Goal: Information Seeking & Learning: Learn about a topic

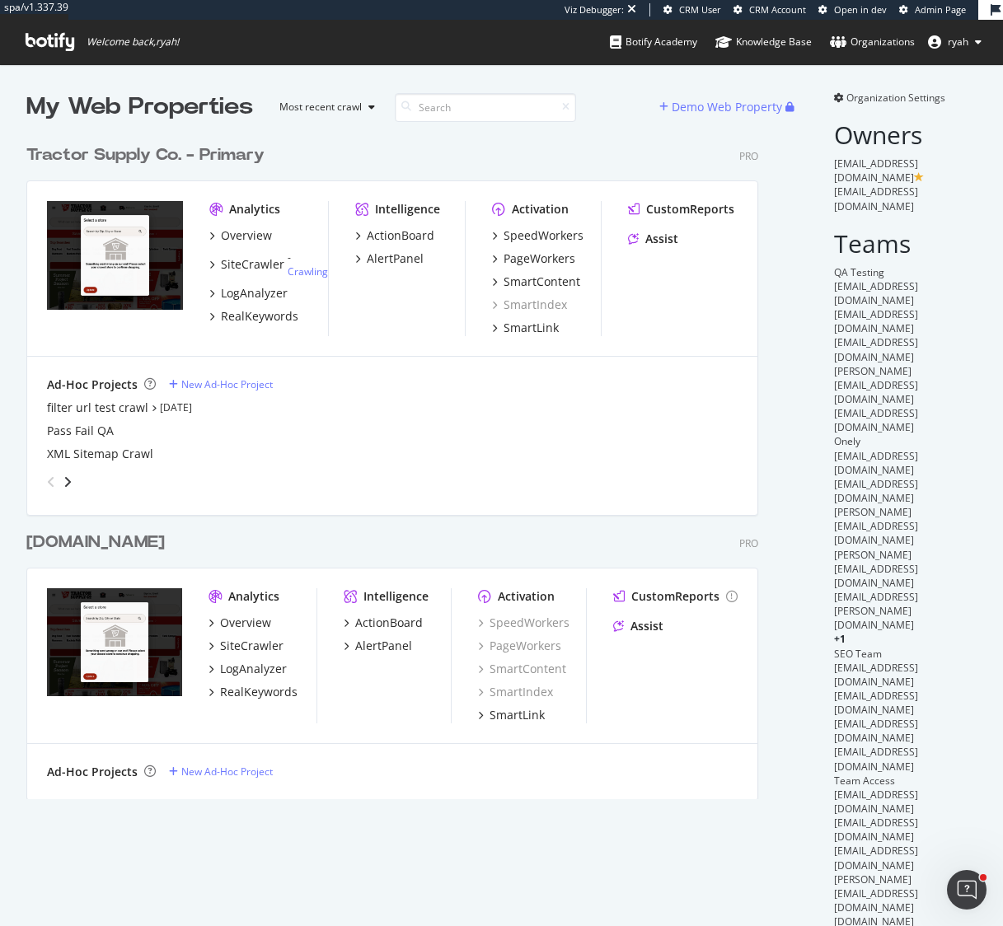
click at [218, 159] on div "Tractor Supply Co. - Primary" at bounding box center [145, 155] width 238 height 24
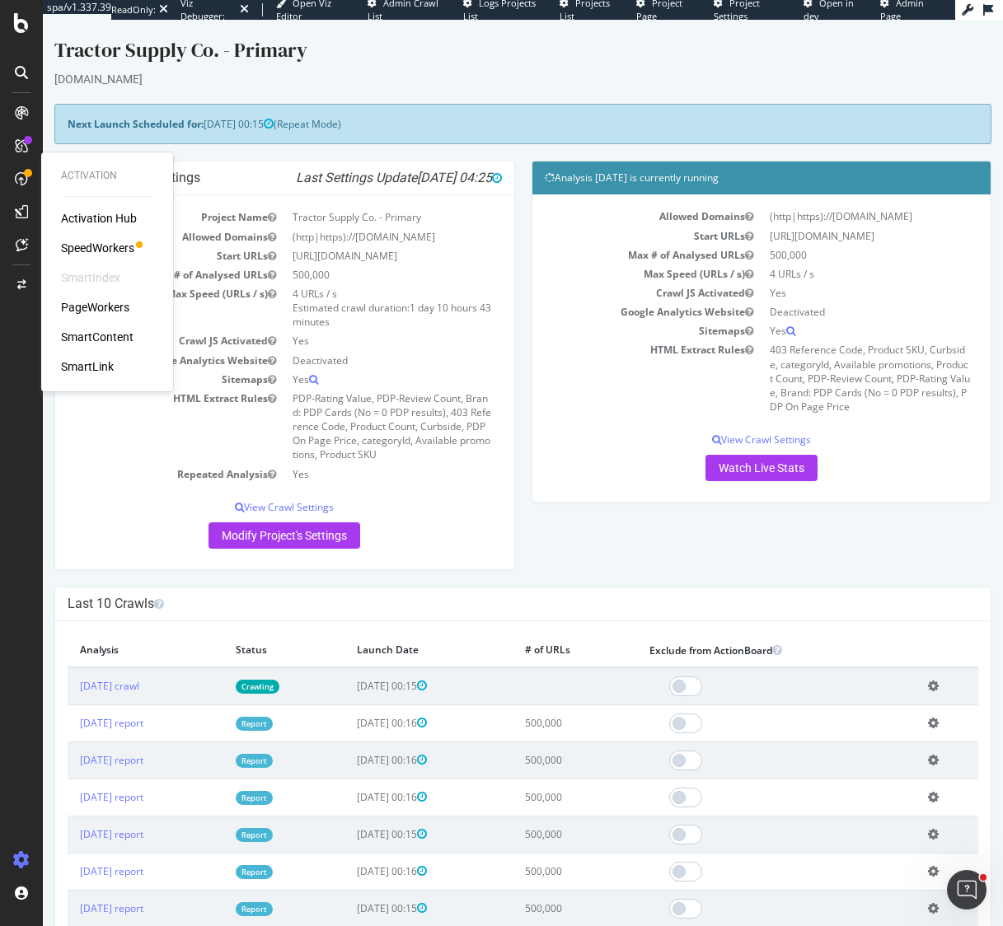
click at [89, 246] on div "SpeedWorkers" at bounding box center [97, 248] width 73 height 16
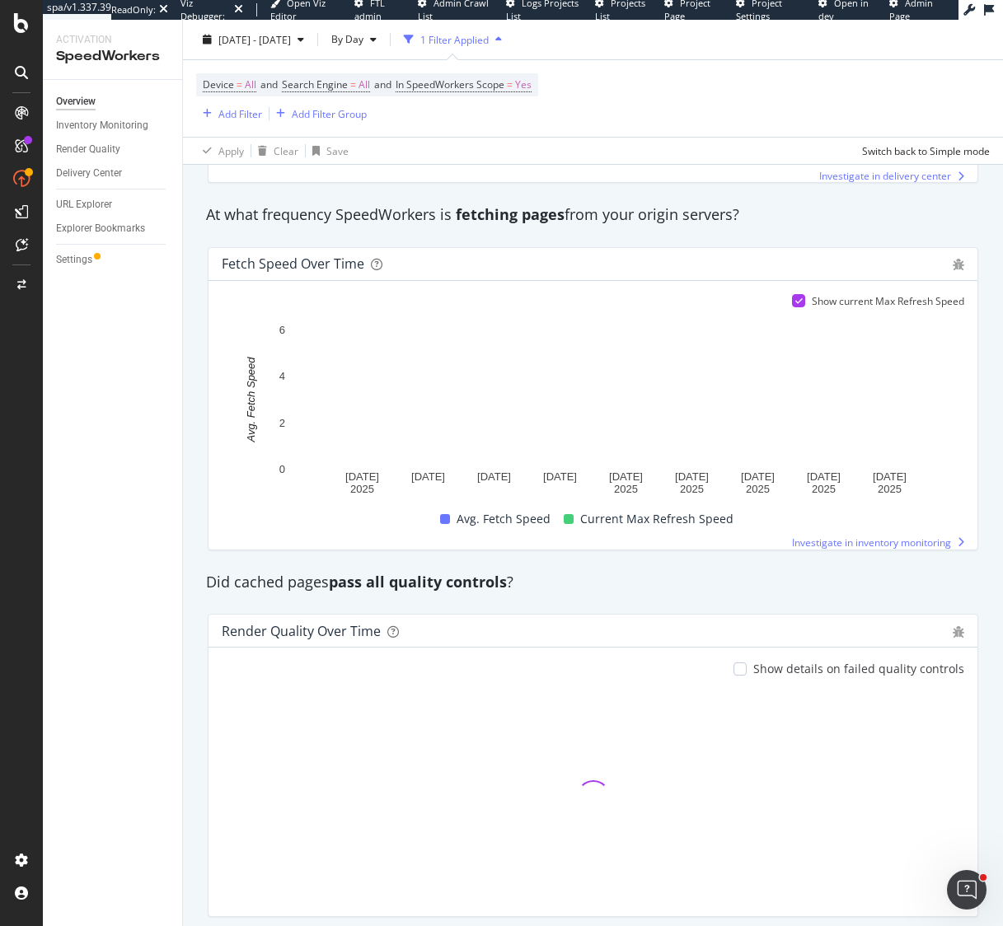
scroll to position [1075, 0]
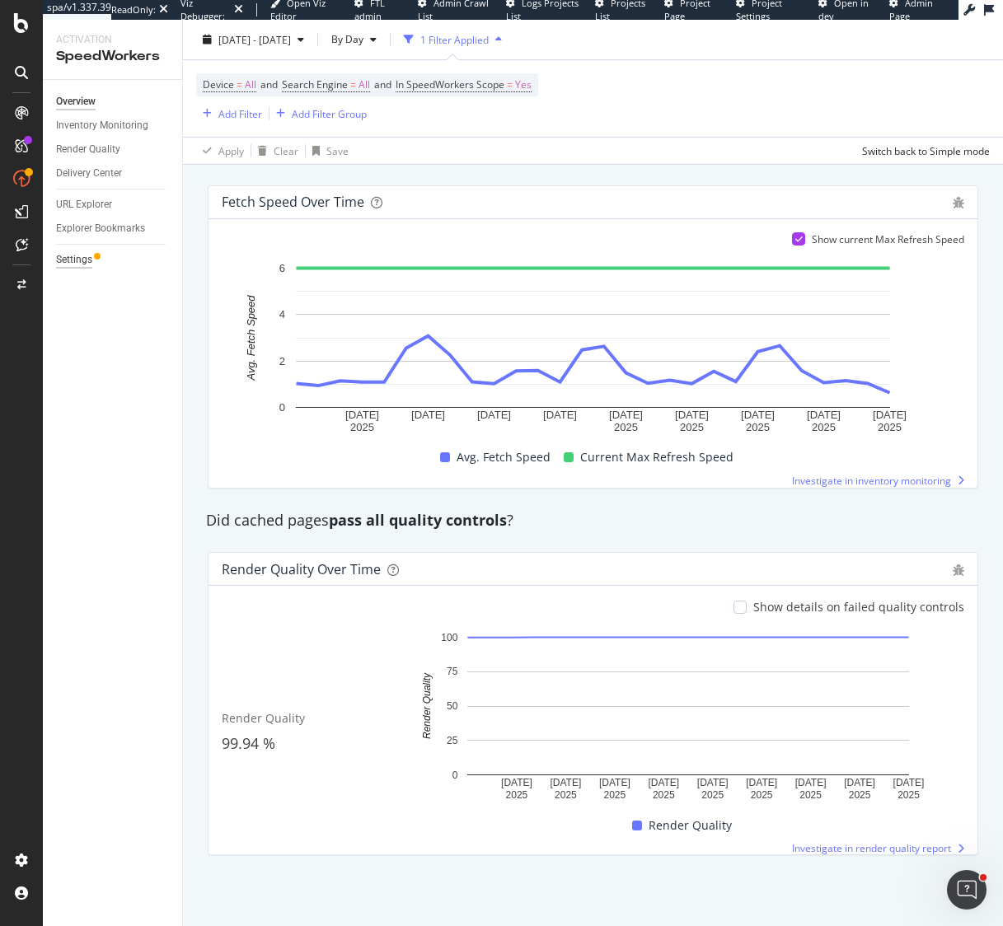
click at [87, 256] on div "Settings" at bounding box center [74, 259] width 36 height 17
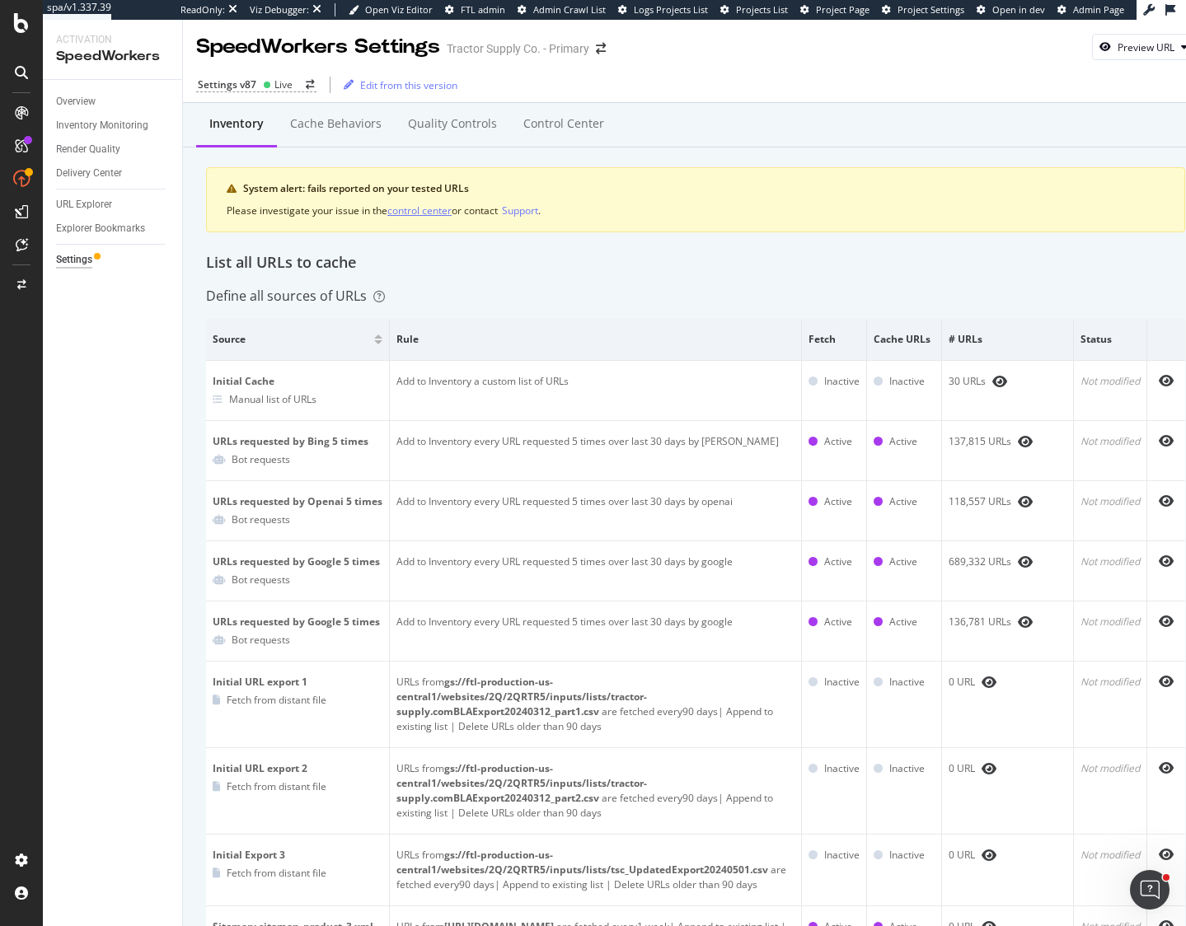
click at [441, 213] on div "control center" at bounding box center [419, 211] width 64 height 14
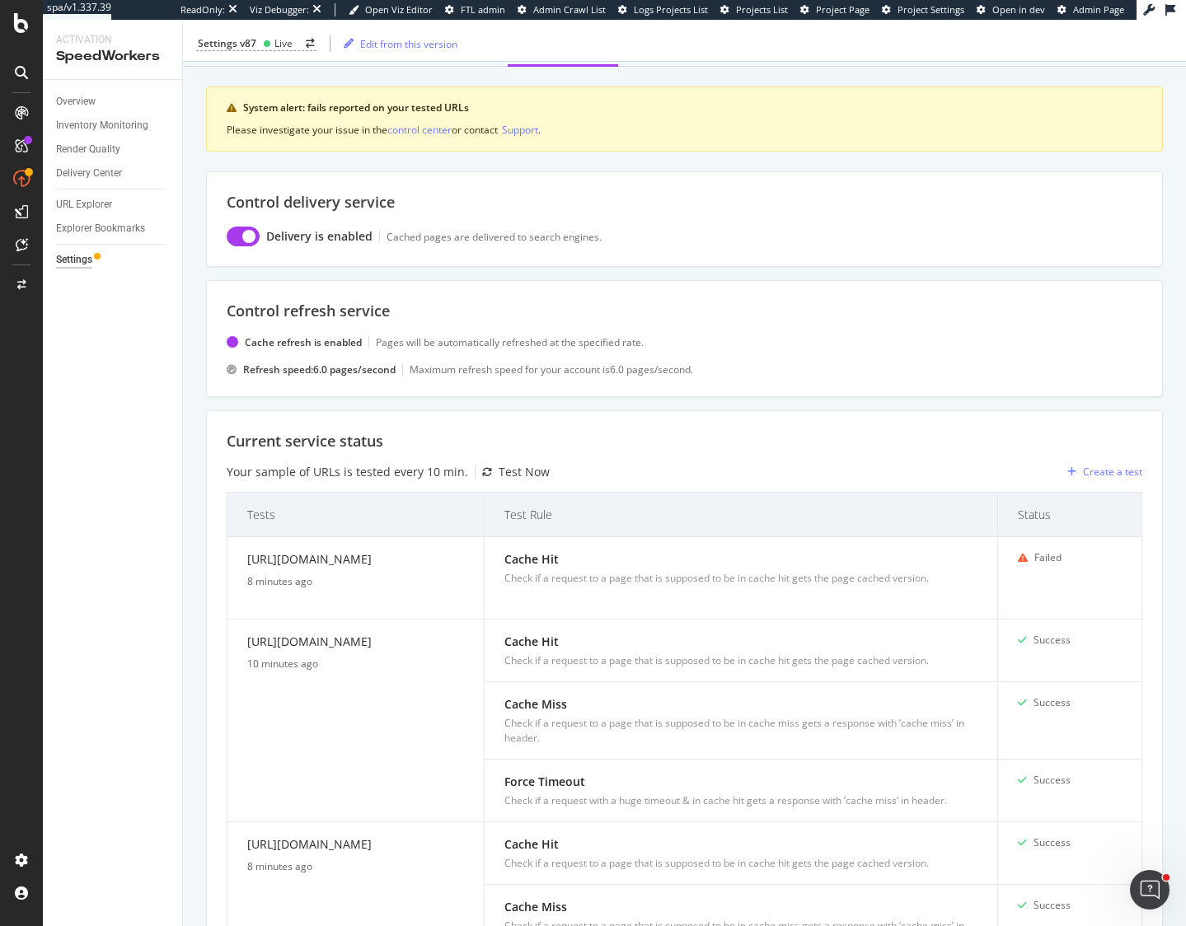
scroll to position [82, 0]
click at [425, 126] on div "control center" at bounding box center [419, 128] width 64 height 14
click at [425, 129] on div "control center" at bounding box center [419, 128] width 64 height 14
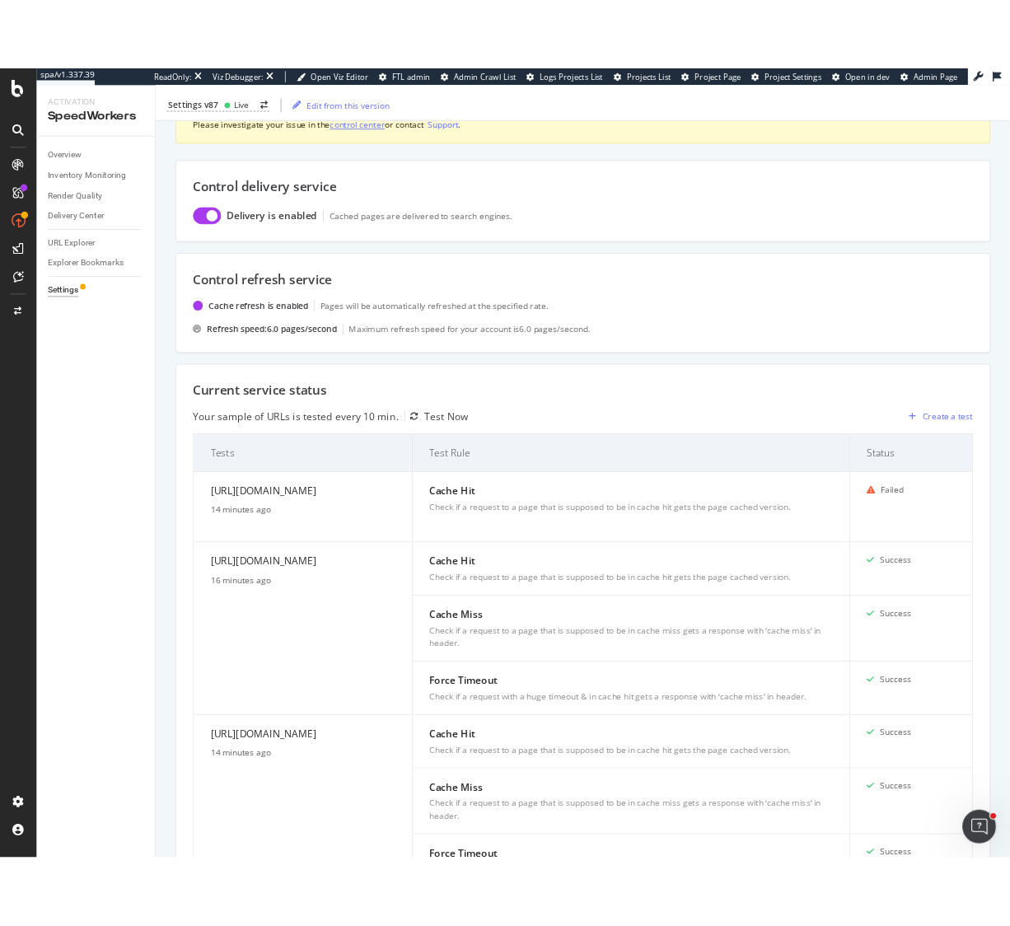
scroll to position [145, 0]
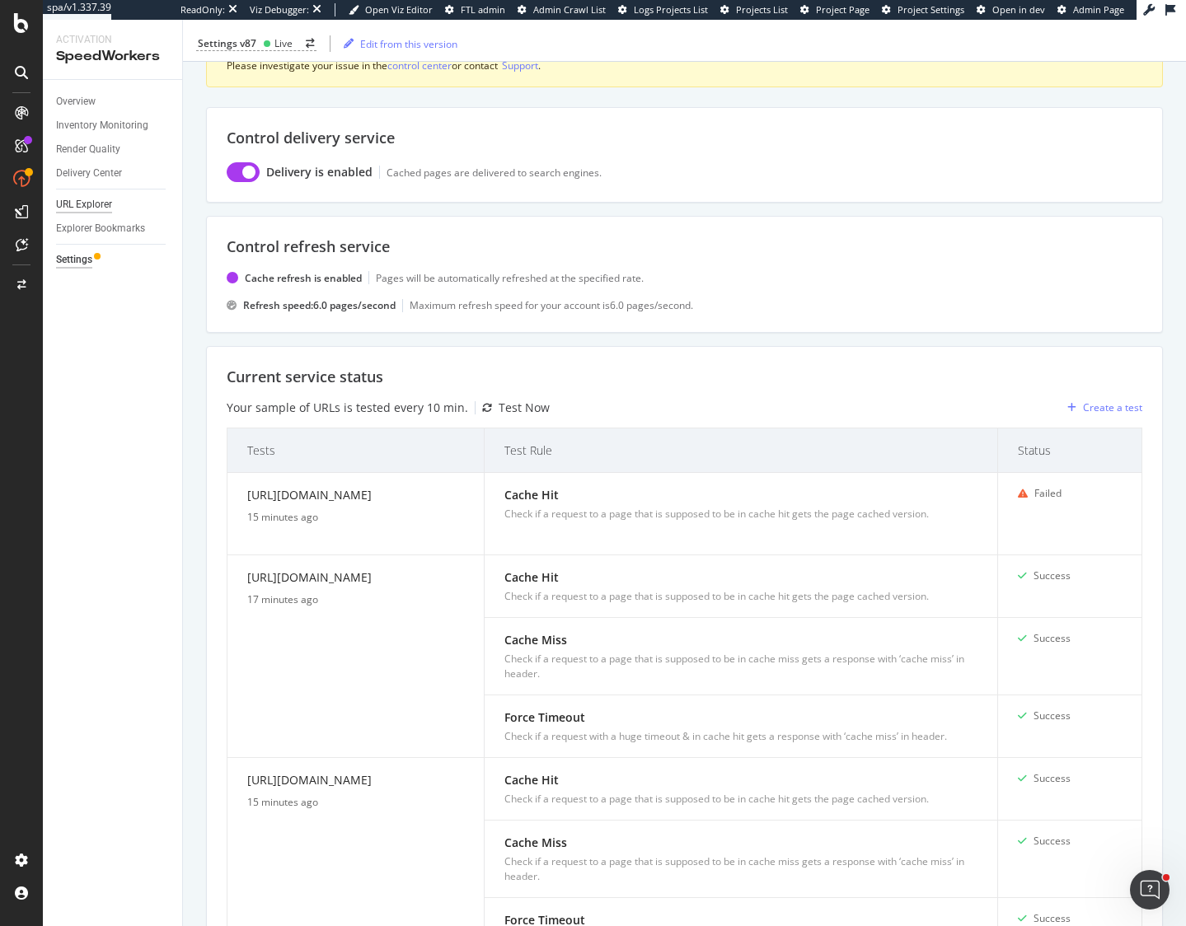
click at [91, 206] on div "URL Explorer" at bounding box center [84, 204] width 56 height 17
